Goal: Use online tool/utility: Use online tool/utility

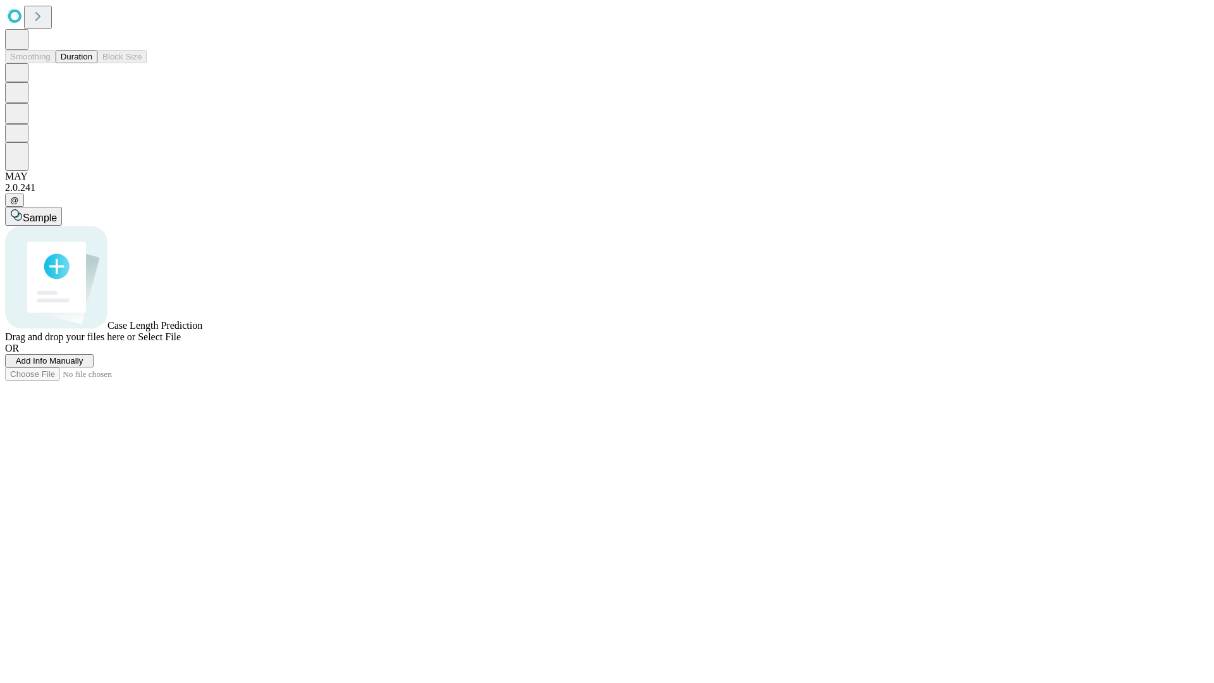
click at [181, 342] on span "Select File" at bounding box center [159, 336] width 43 height 11
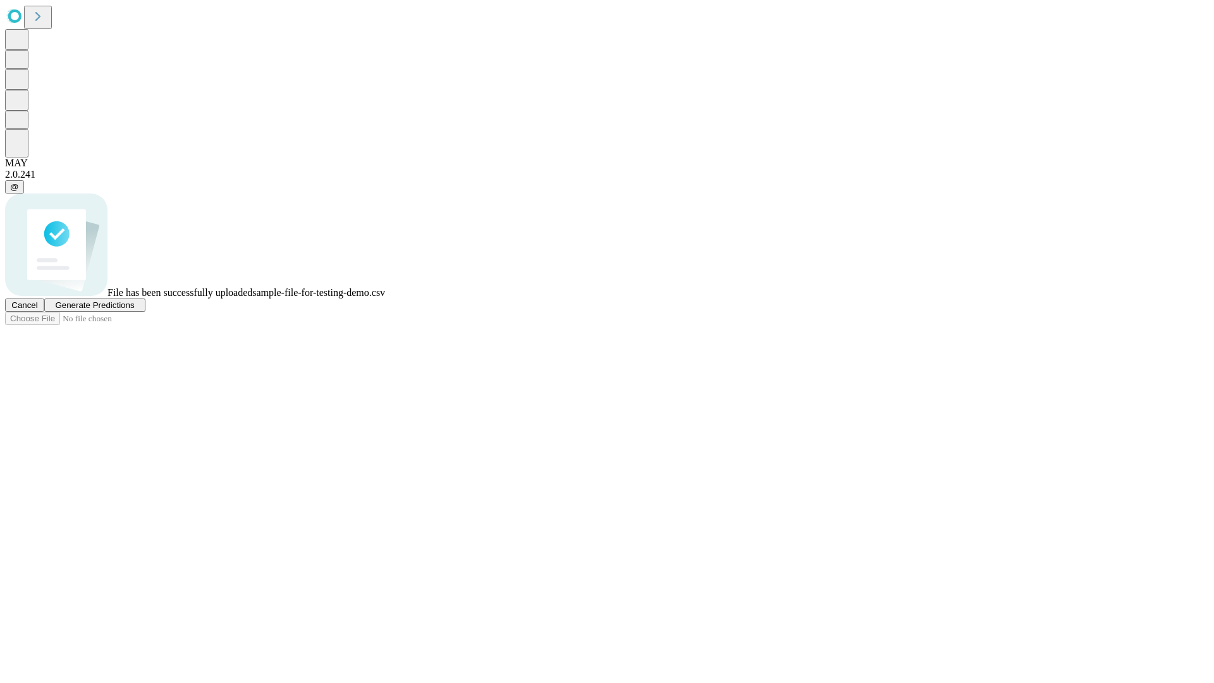
click at [134, 310] on span "Generate Predictions" at bounding box center [94, 304] width 79 height 9
